Goal: Information Seeking & Learning: Learn about a topic

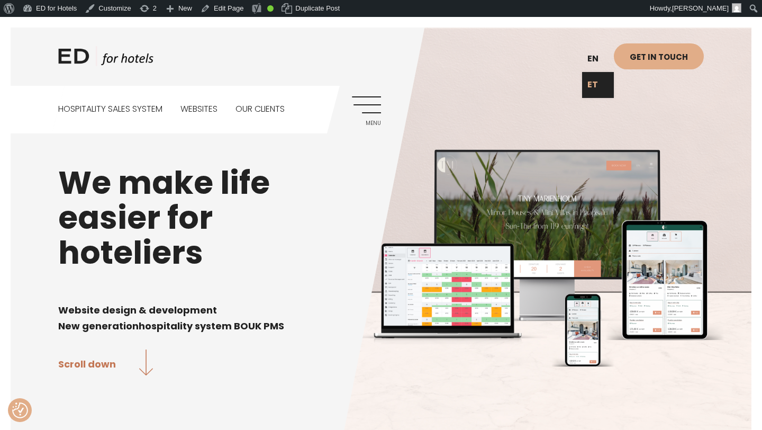
click at [592, 85] on link "ET" at bounding box center [598, 85] width 32 height 26
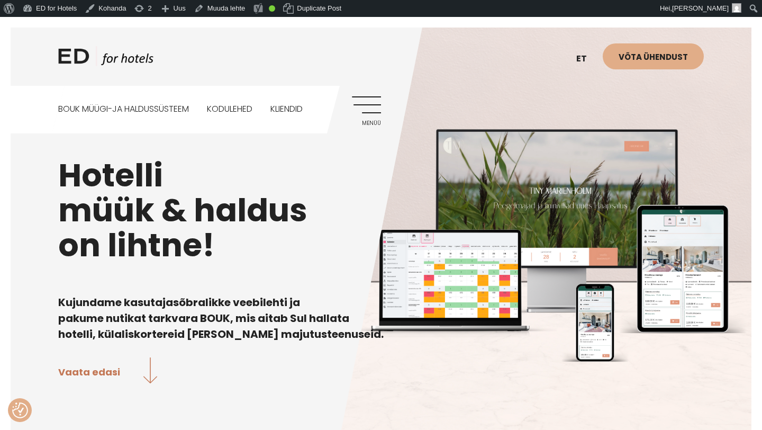
click at [371, 114] on link "Menüü" at bounding box center [366, 110] width 29 height 29
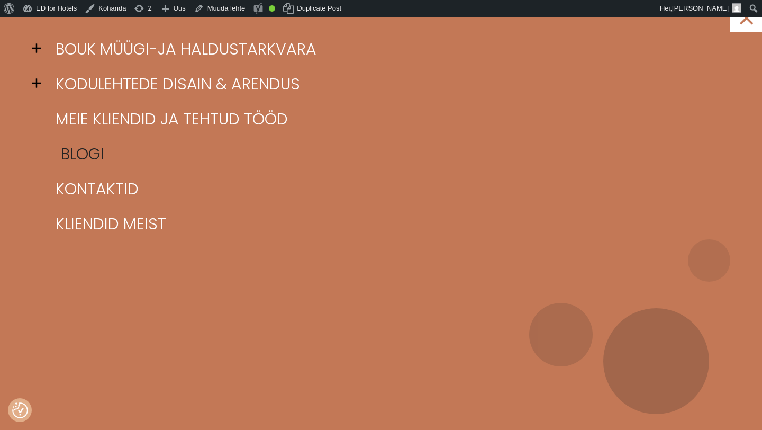
click at [84, 156] on link "Blogi" at bounding box center [394, 153] width 682 height 35
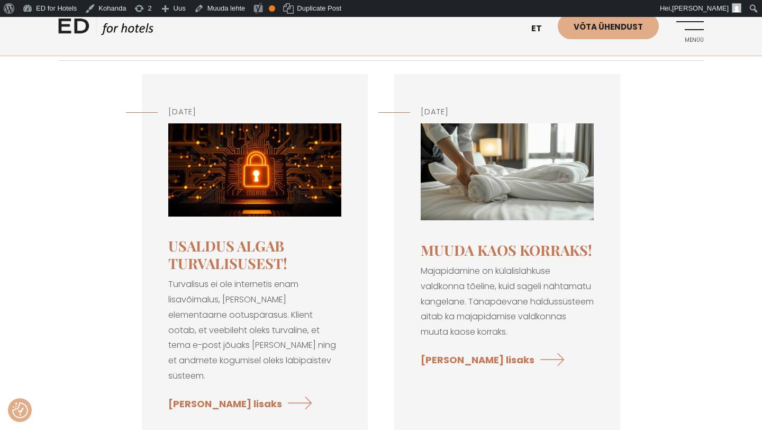
scroll to position [137, 0]
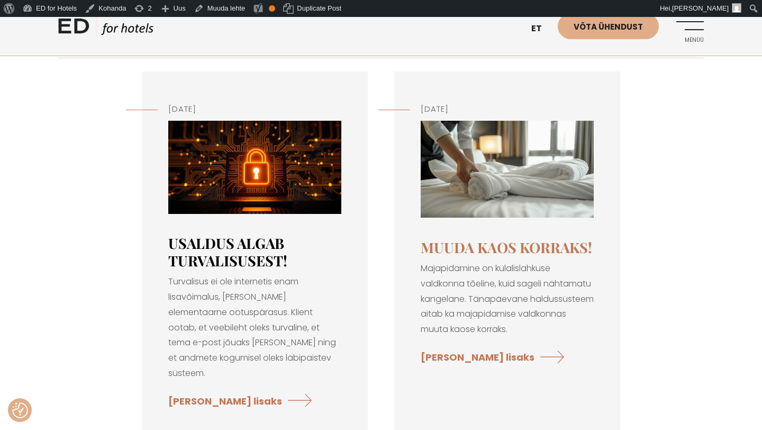
click at [257, 246] on link "Usaldus algab turvalisusest!" at bounding box center [227, 251] width 119 height 36
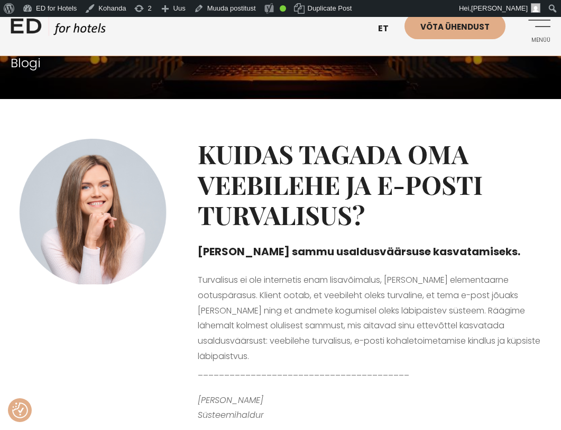
scroll to position [191, 0]
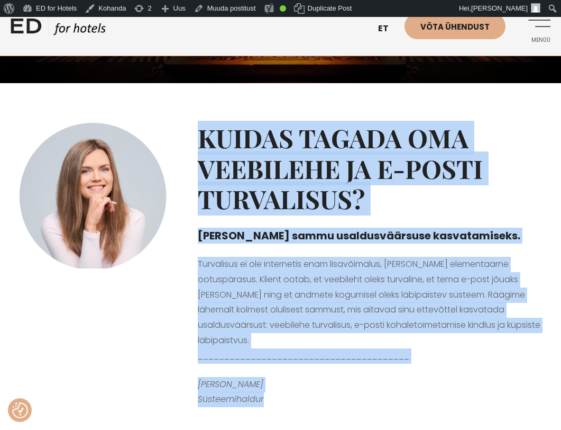
drag, startPoint x: 281, startPoint y: 387, endPoint x: 196, endPoint y: 137, distance: 264.5
click at [196, 137] on div "Kuidas tagada oma veebilehe ja e-posti turvalisus? [PERSON_NAME] sammu usaldusv…" at bounding box center [374, 260] width 374 height 303
copy div "Kuidas tagada oma veebilehe ja e-posti turvalisus? [PERSON_NAME] sammu usaldusv…"
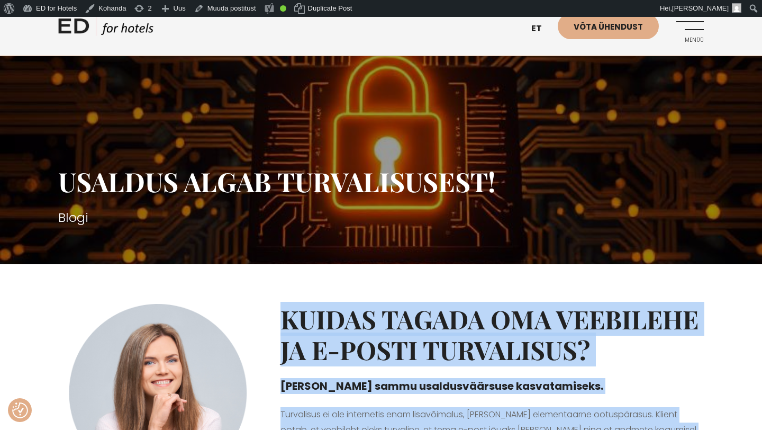
scroll to position [0, 0]
